Goal: Task Accomplishment & Management: Complete application form

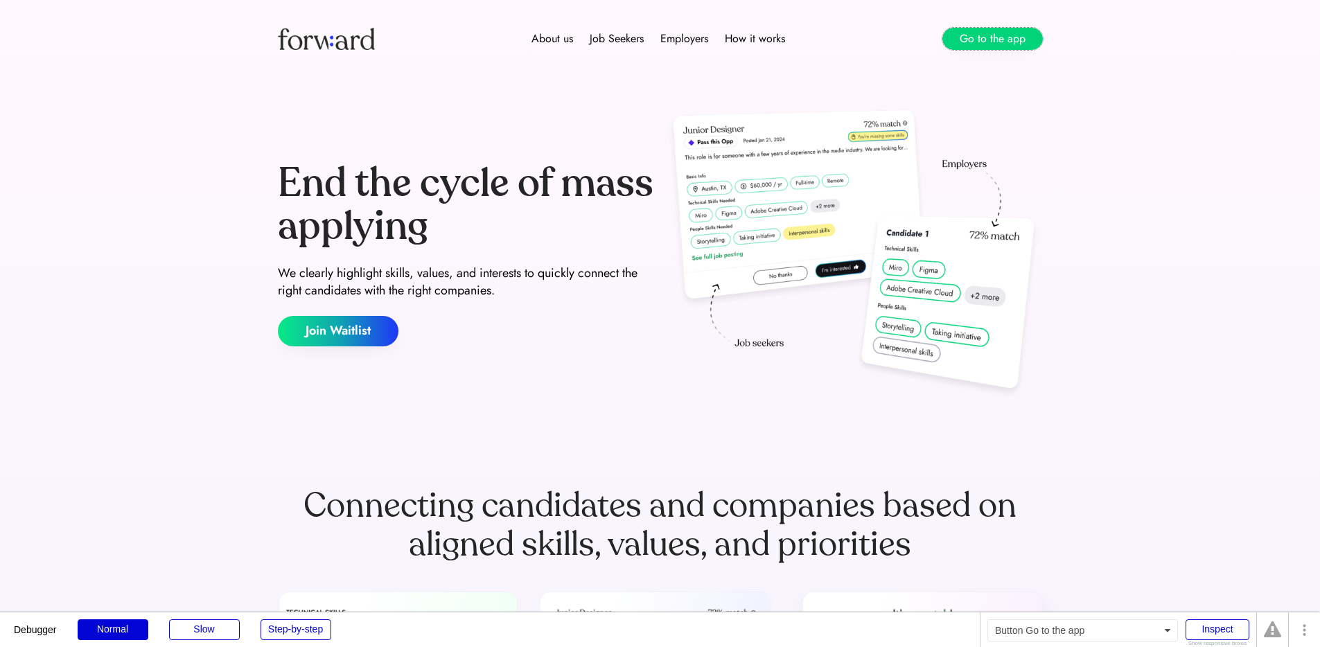
click at [987, 39] on button "Go to the app" at bounding box center [992, 39] width 100 height 22
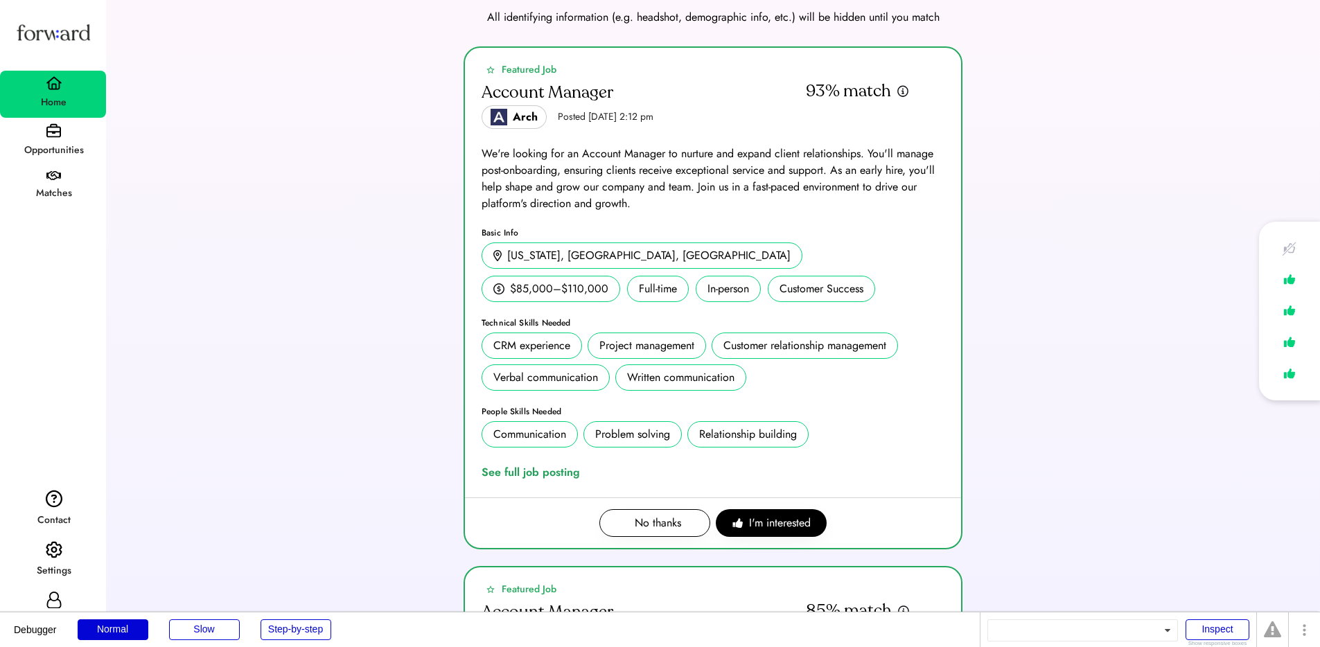
scroll to position [53, 0]
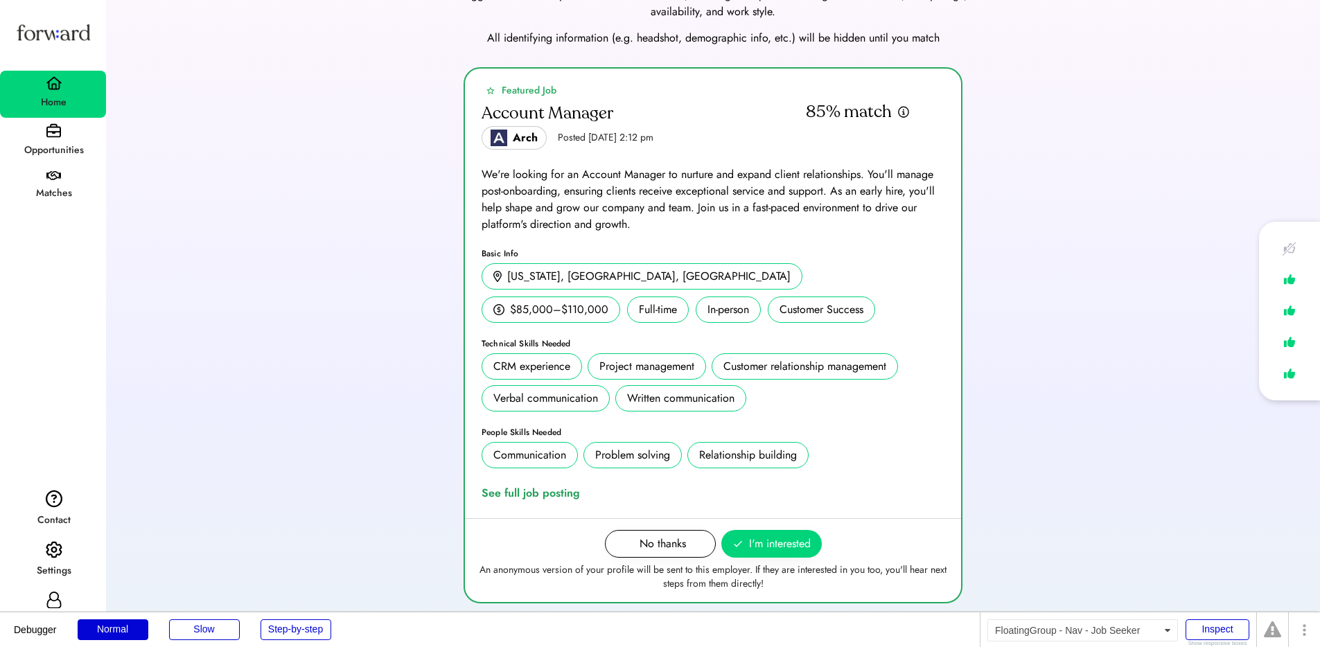
scroll to position [84, 0]
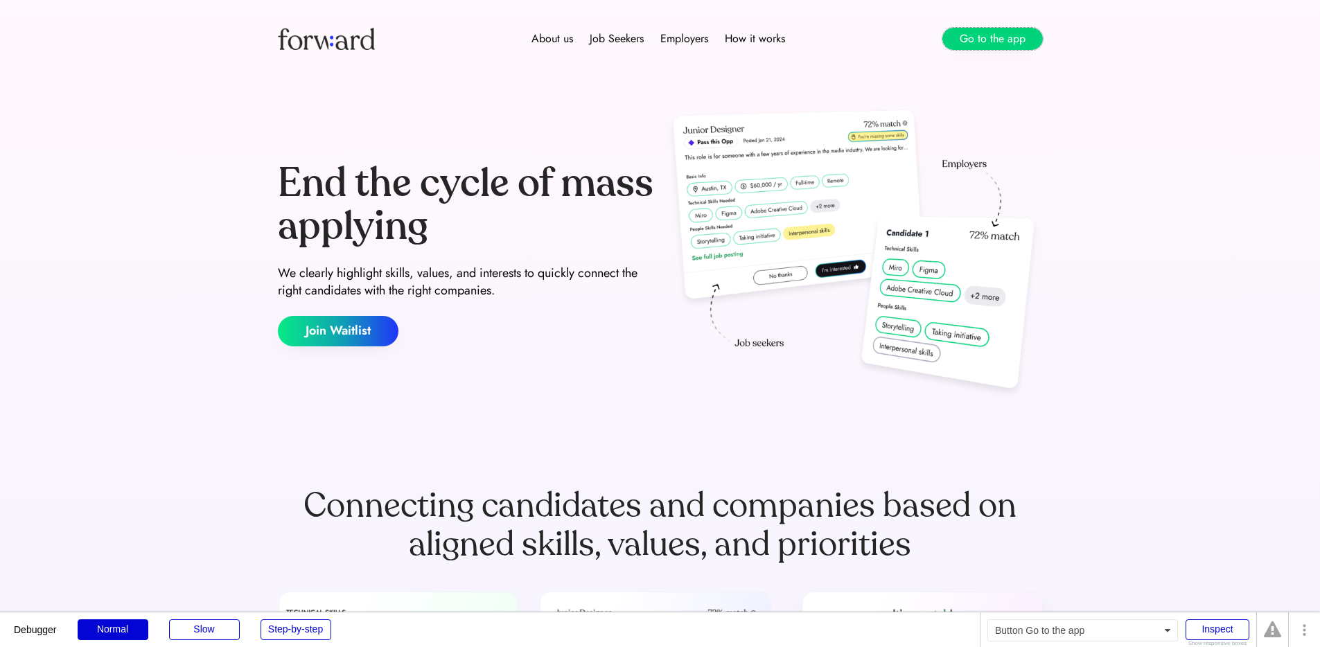
click at [984, 42] on button "Go to the app" at bounding box center [992, 39] width 100 height 22
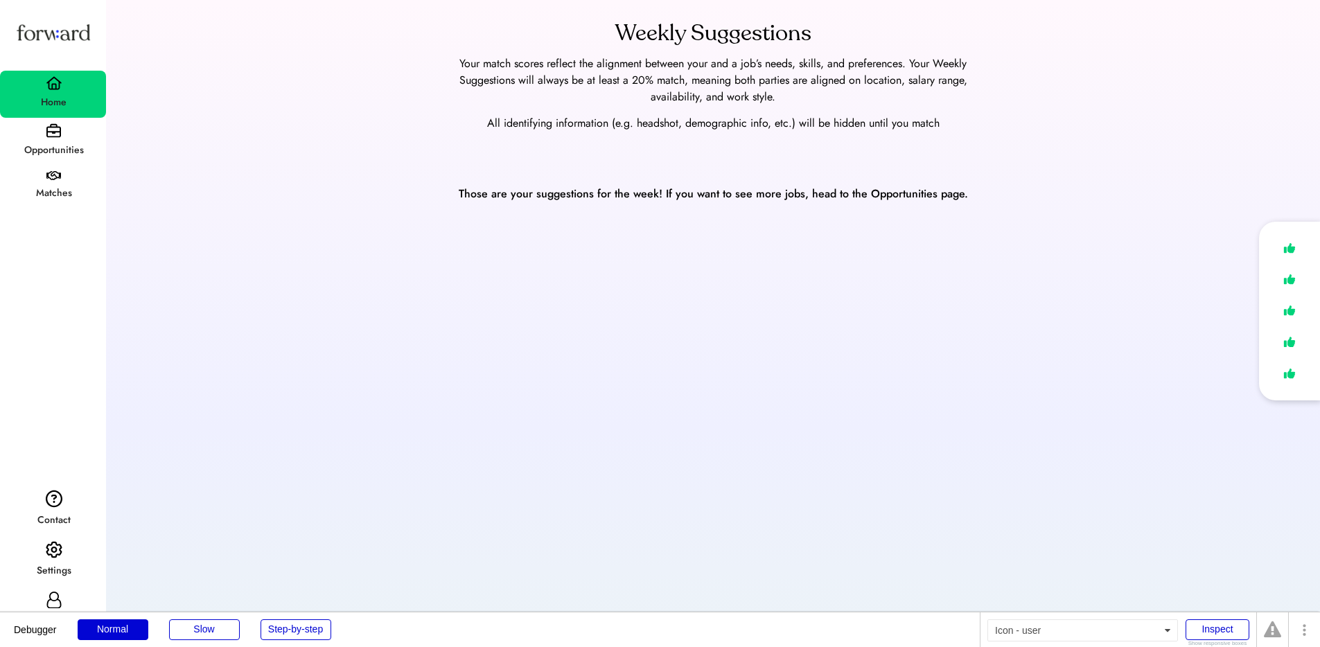
click at [49, 598] on use at bounding box center [53, 600] width 15 height 17
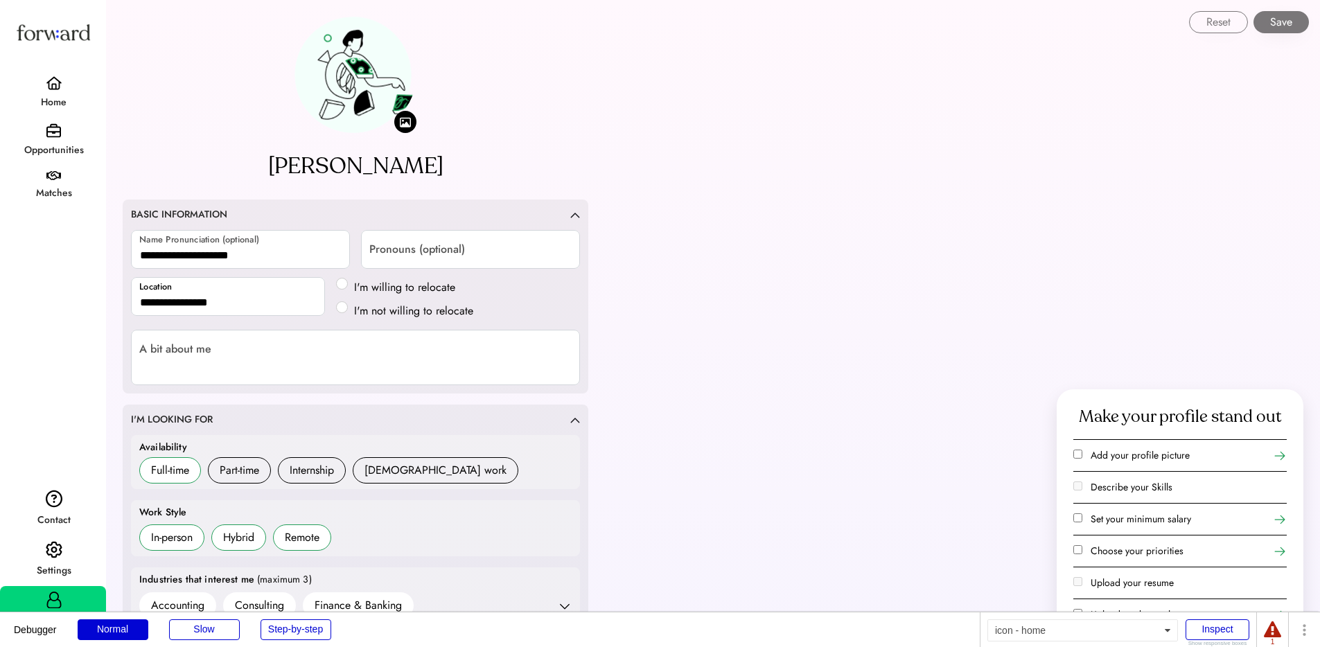
click at [59, 87] on img at bounding box center [54, 83] width 17 height 14
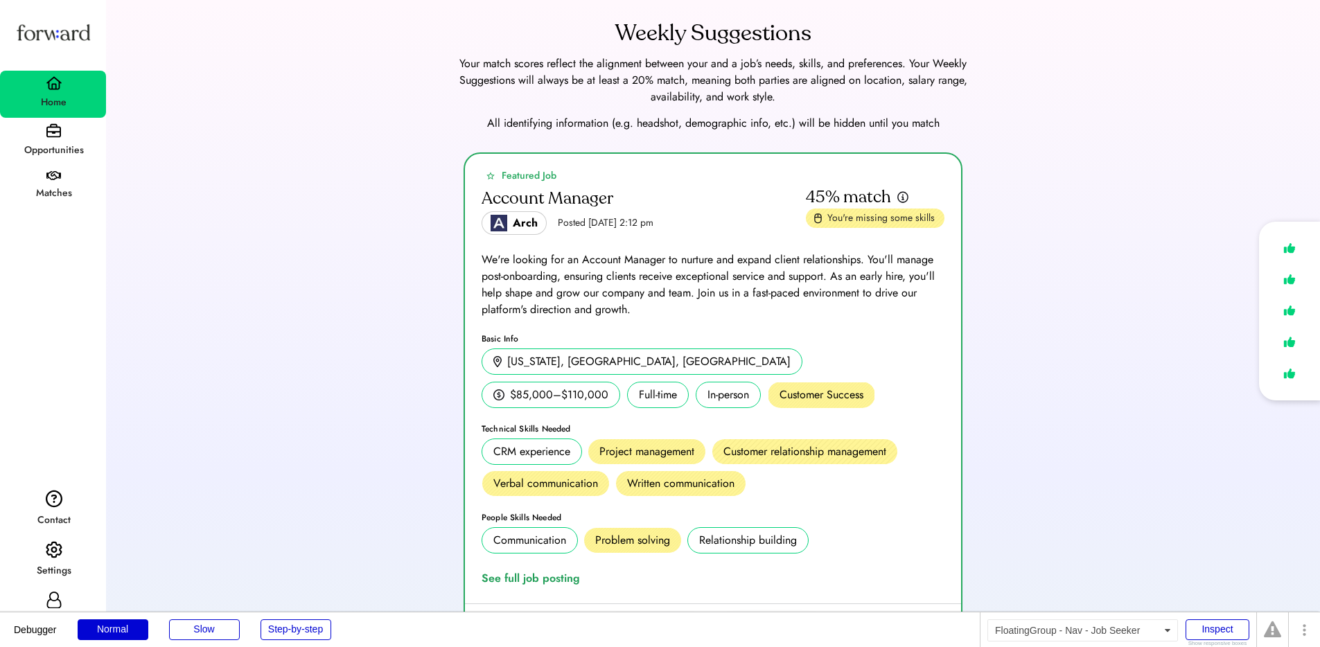
click at [55, 602] on icon at bounding box center [54, 600] width 17 height 17
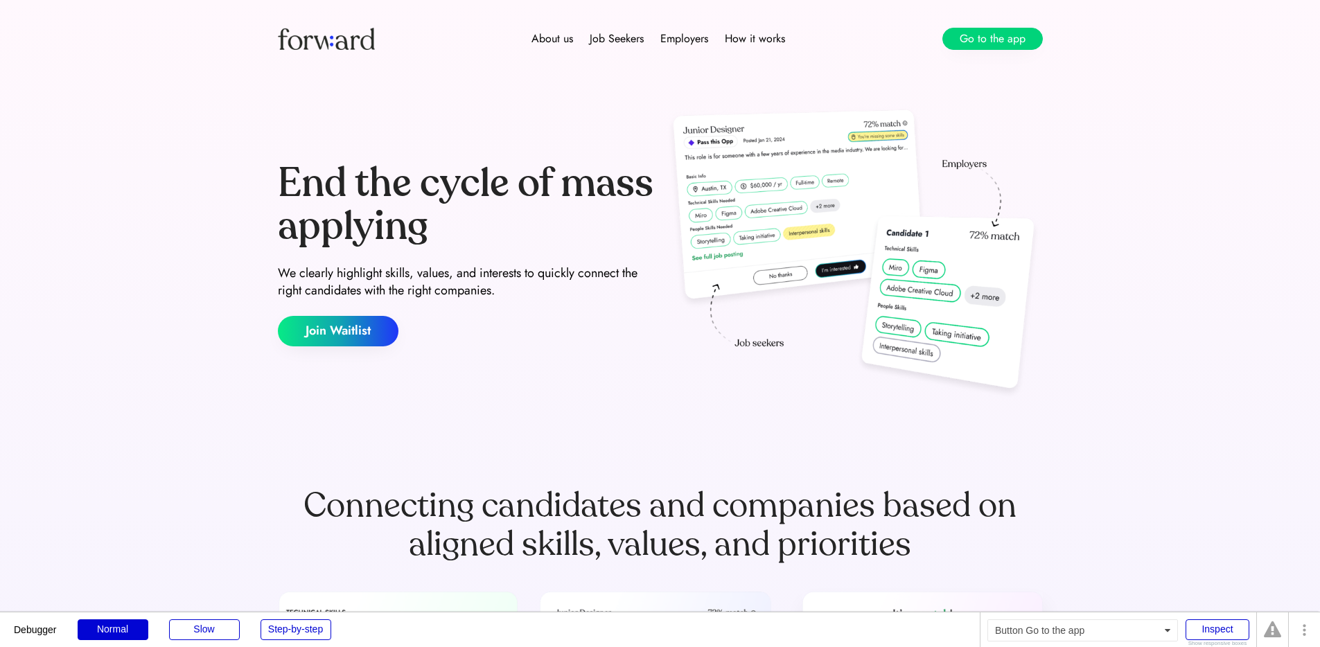
click at [994, 30] on button "Go to the app" at bounding box center [992, 39] width 100 height 22
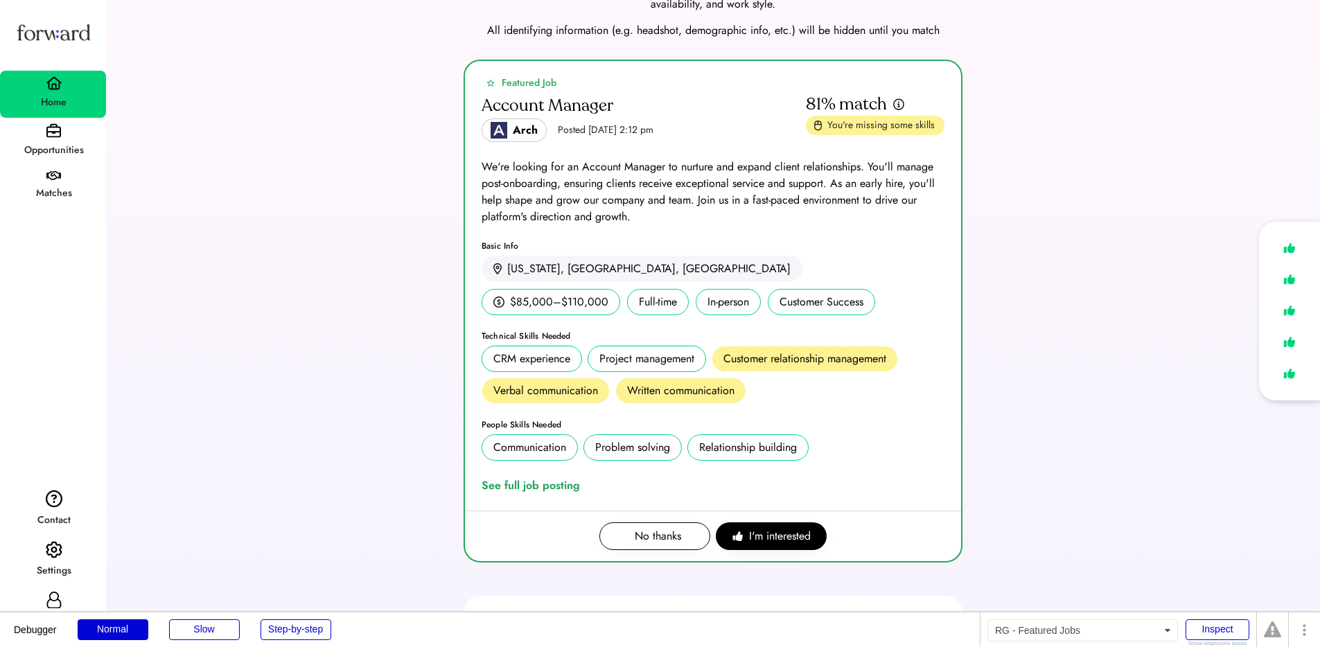
scroll to position [95, 0]
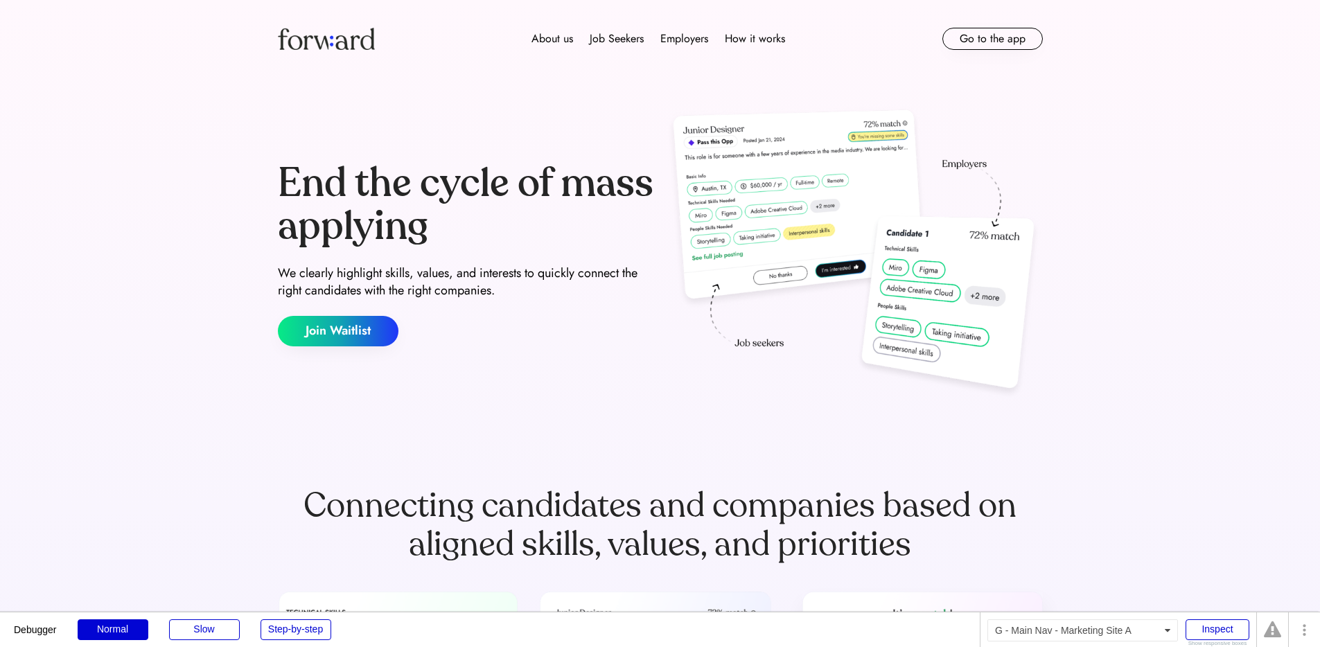
click at [985, 39] on button "Go to the app" at bounding box center [992, 39] width 100 height 22
click at [979, 36] on button "Go to the app" at bounding box center [992, 39] width 100 height 22
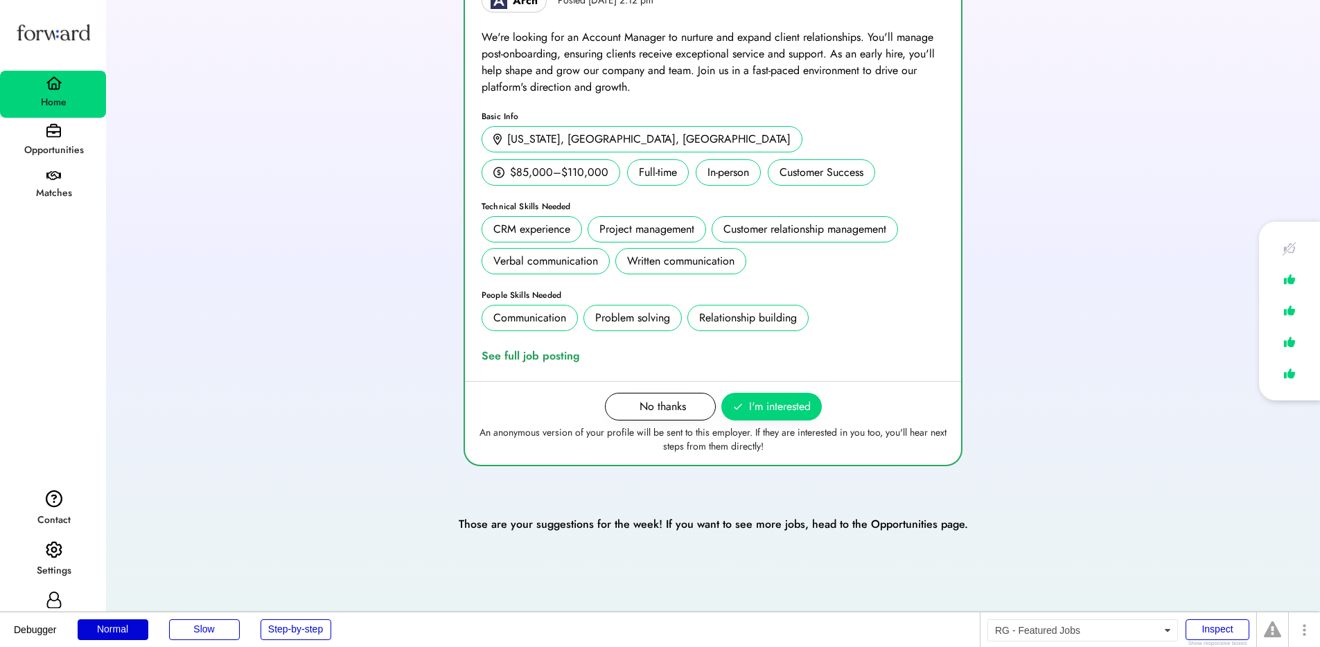
scroll to position [118, 0]
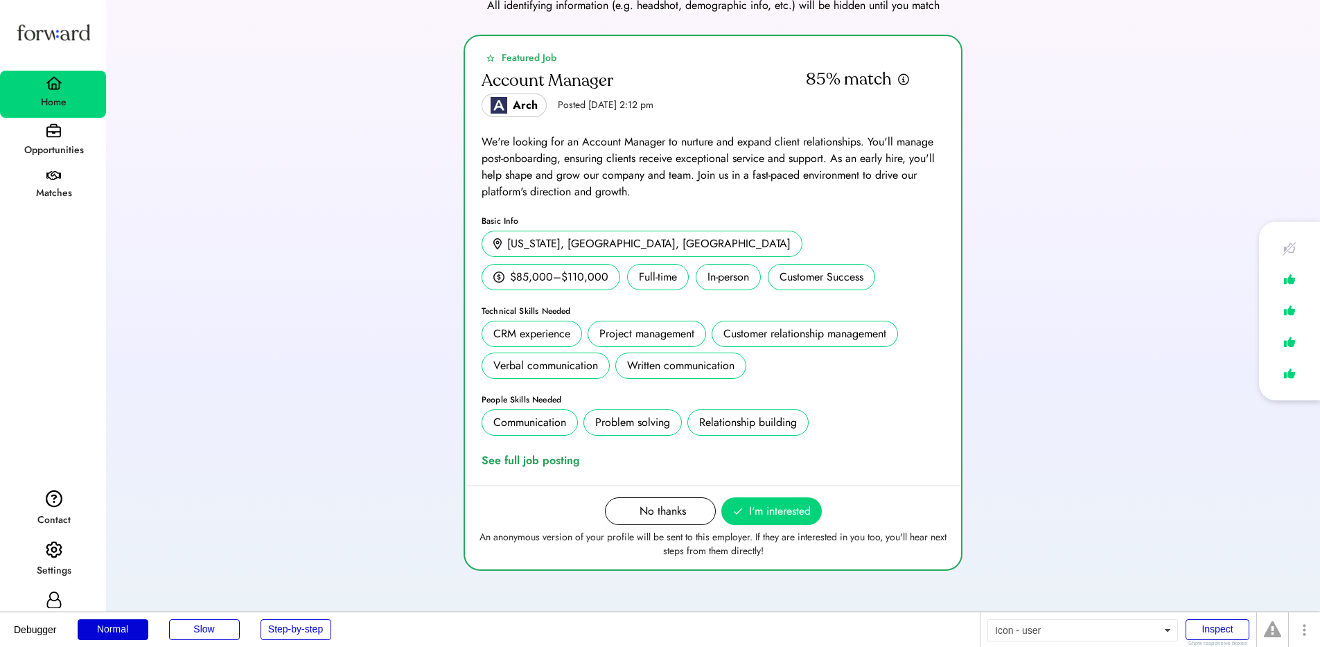
click at [59, 592] on icon at bounding box center [54, 600] width 17 height 17
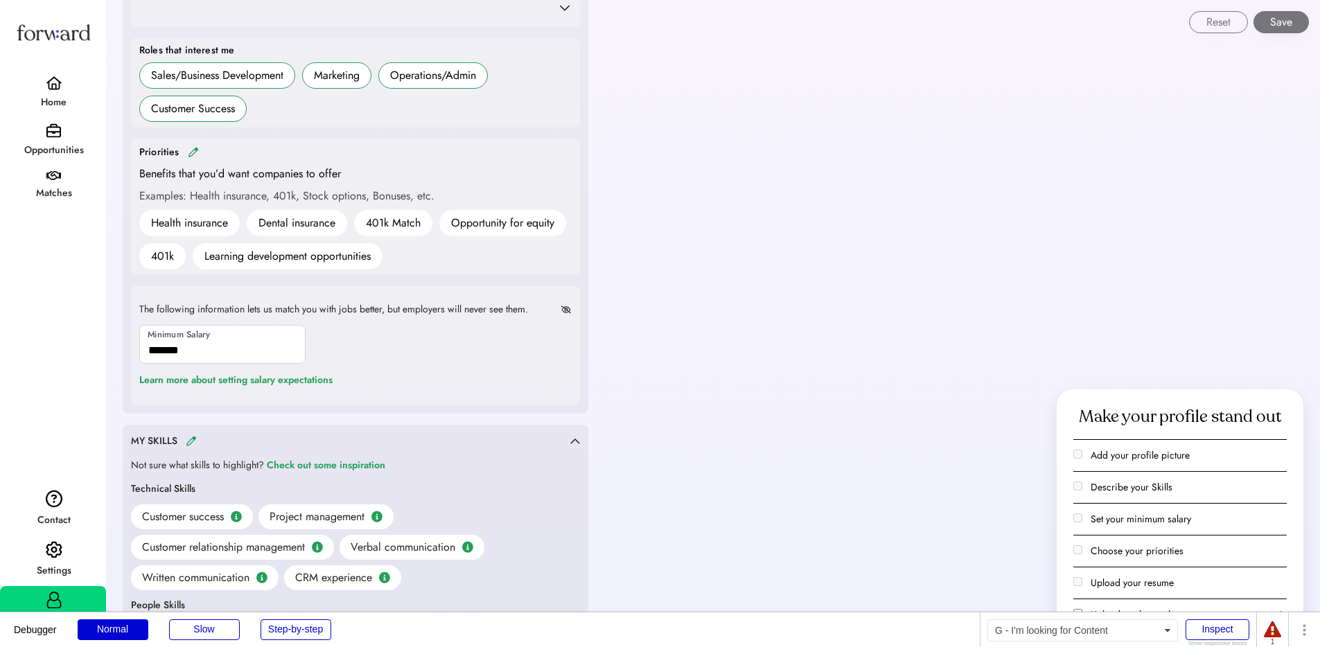
scroll to position [915, 0]
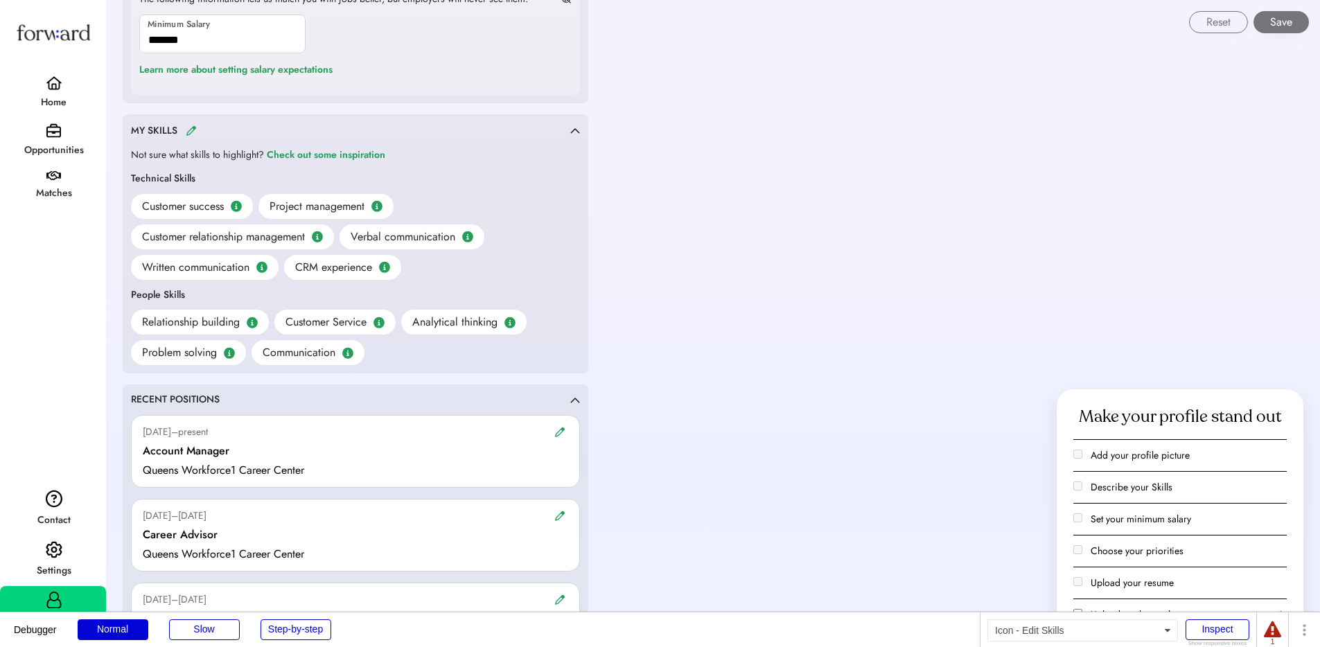
click at [190, 129] on img at bounding box center [191, 130] width 11 height 10
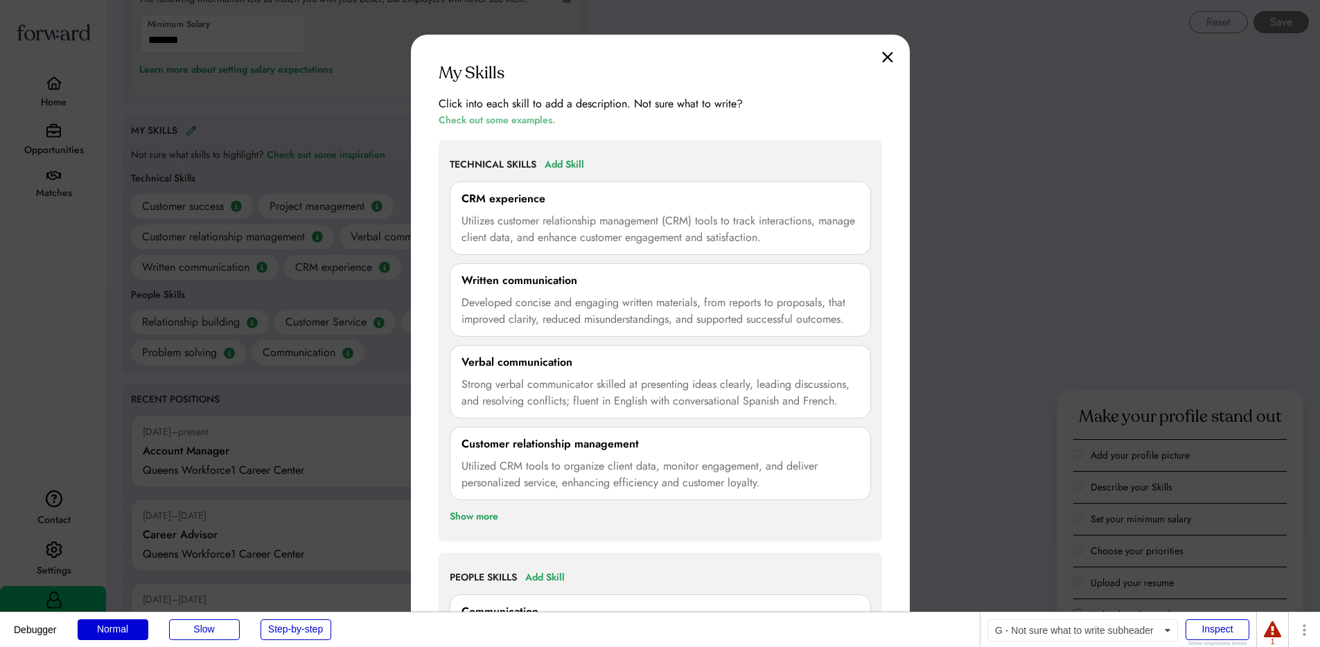
click at [511, 122] on div "Check out some examples." at bounding box center [497, 120] width 116 height 17
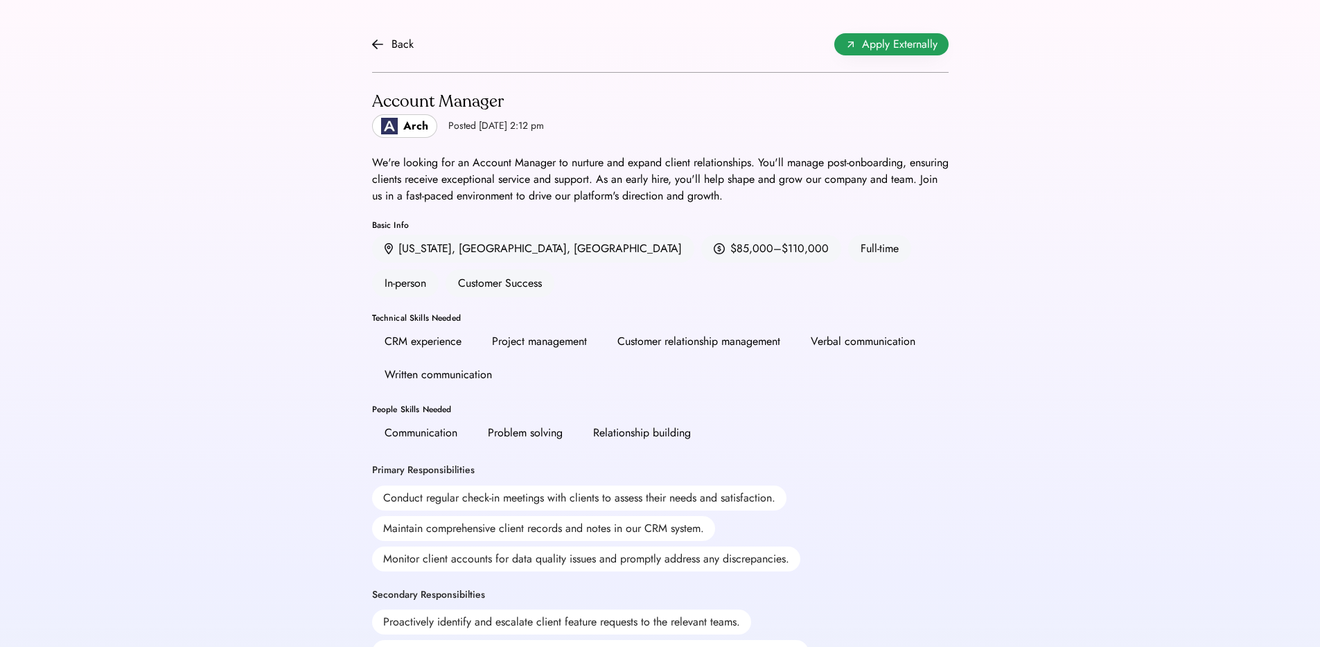
click at [880, 46] on span "Apply Externally" at bounding box center [900, 44] width 76 height 17
